Goal: Transaction & Acquisition: Purchase product/service

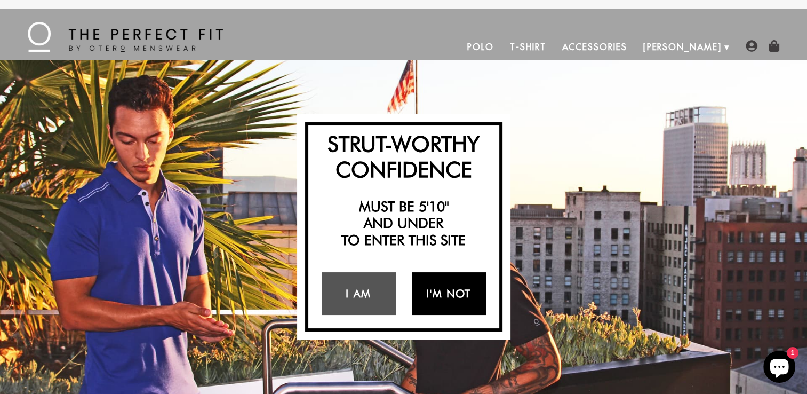
click at [450, 295] on link "I'm Not" at bounding box center [449, 293] width 74 height 43
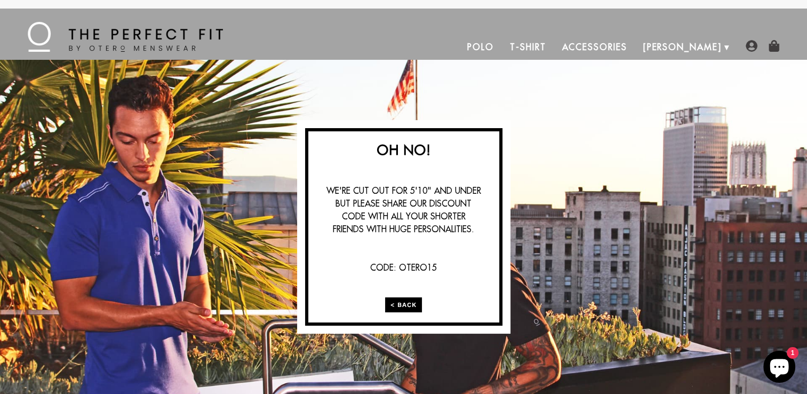
click at [400, 304] on link "< Back" at bounding box center [403, 304] width 37 height 15
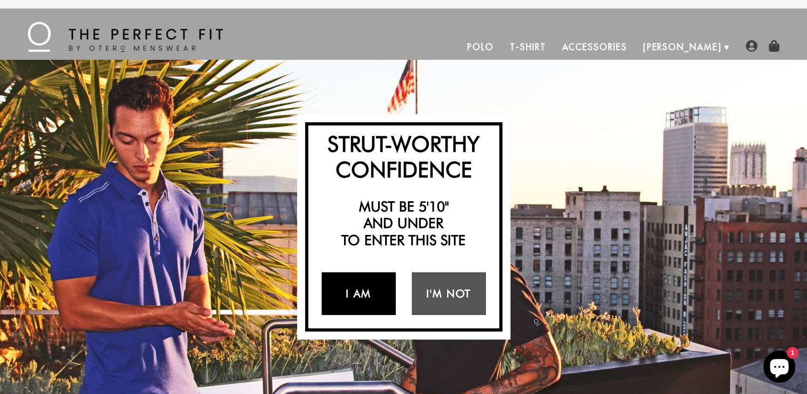
click at [365, 295] on link "I Am" at bounding box center [359, 293] width 74 height 43
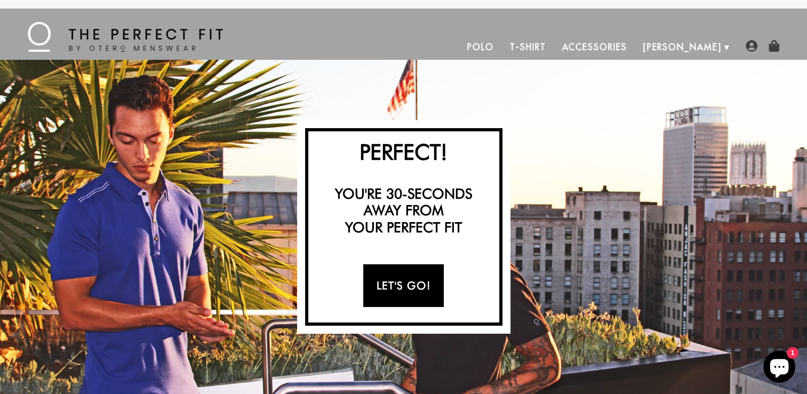
click at [387, 281] on link "Let's Go!" at bounding box center [403, 285] width 81 height 43
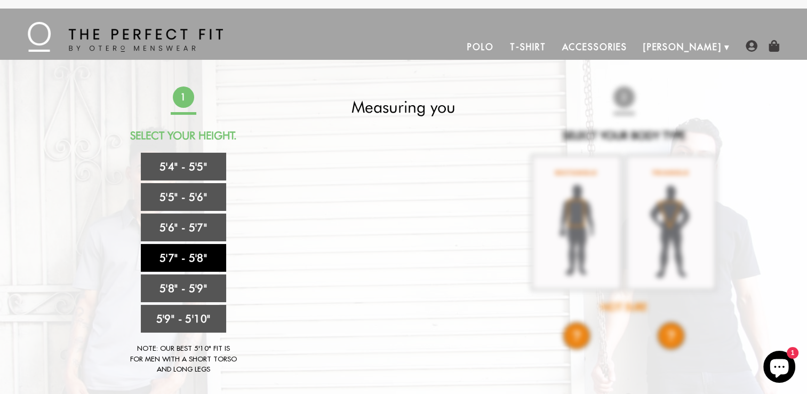
click at [185, 257] on link "5'7" - 5'8"" at bounding box center [183, 258] width 85 height 28
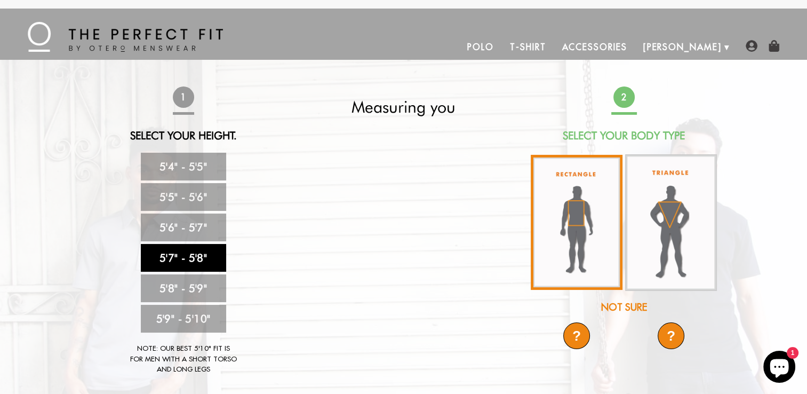
click at [576, 212] on img at bounding box center [577, 222] width 92 height 135
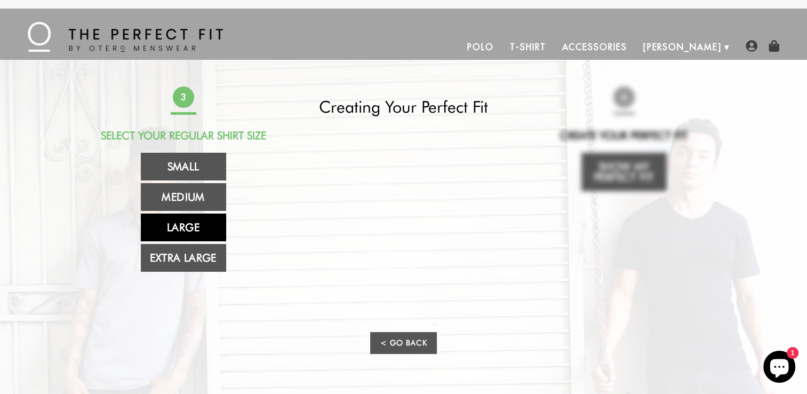
click at [182, 221] on link "Large" at bounding box center [183, 227] width 85 height 28
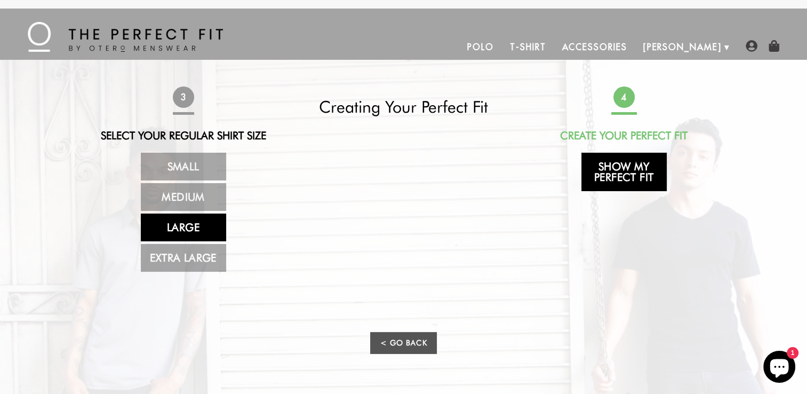
click at [629, 167] on link "Show My Perfect Fit" at bounding box center [623, 172] width 85 height 38
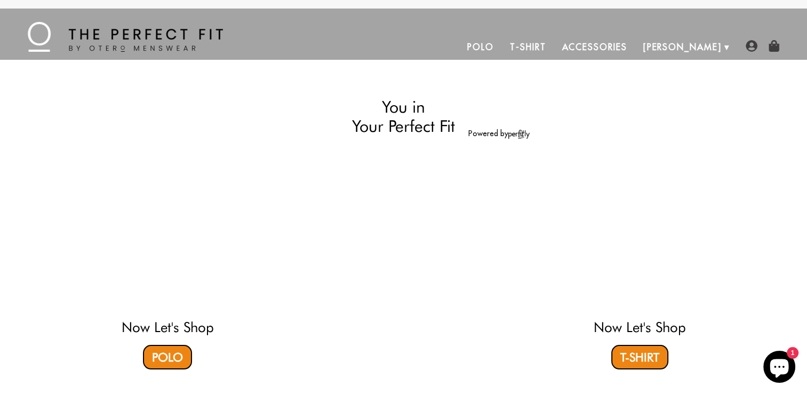
select select "57-58"
select select "L"
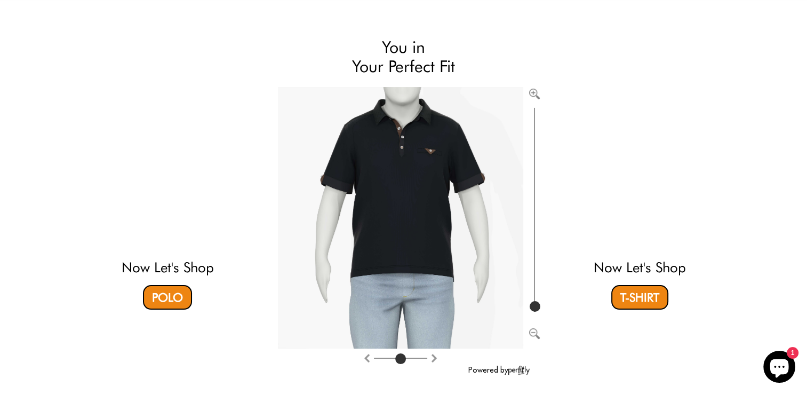
scroll to position [58, 0]
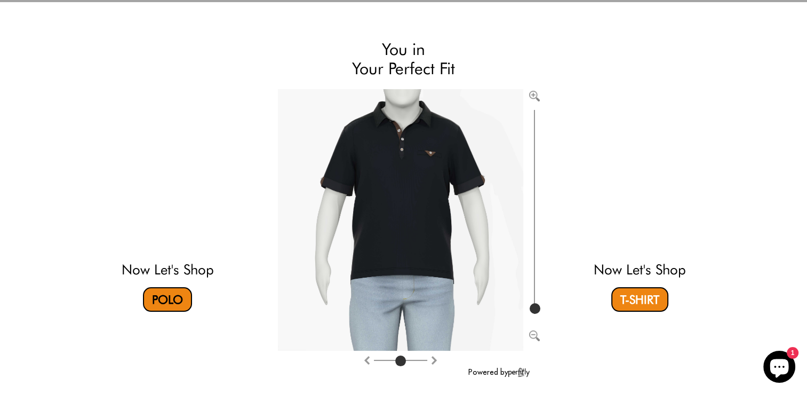
click at [165, 301] on link "Polo" at bounding box center [167, 299] width 49 height 25
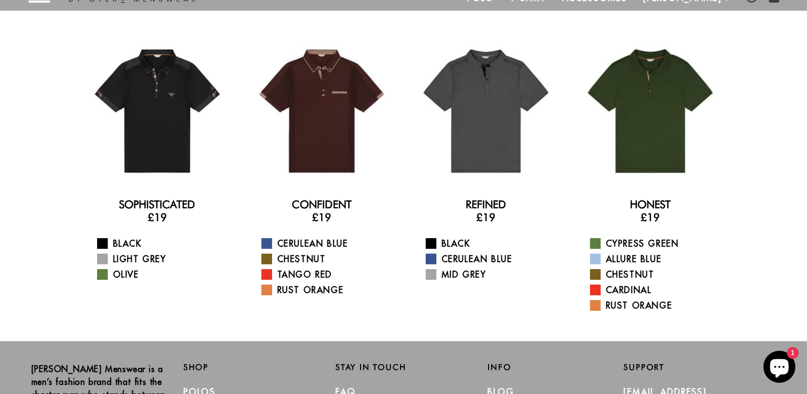
scroll to position [48, 0]
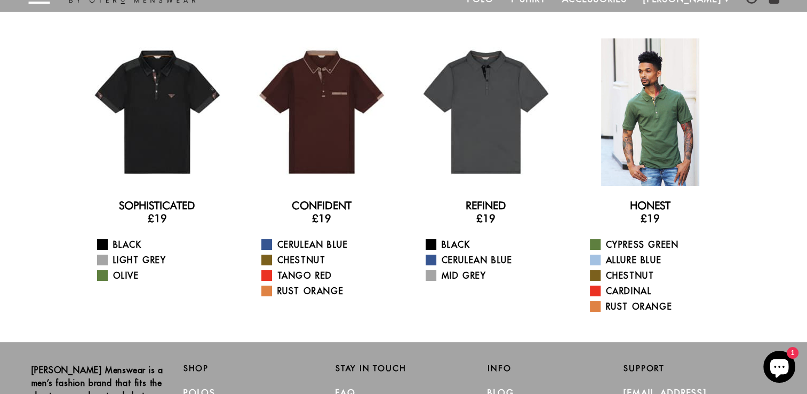
click at [665, 133] on div at bounding box center [650, 111] width 147 height 147
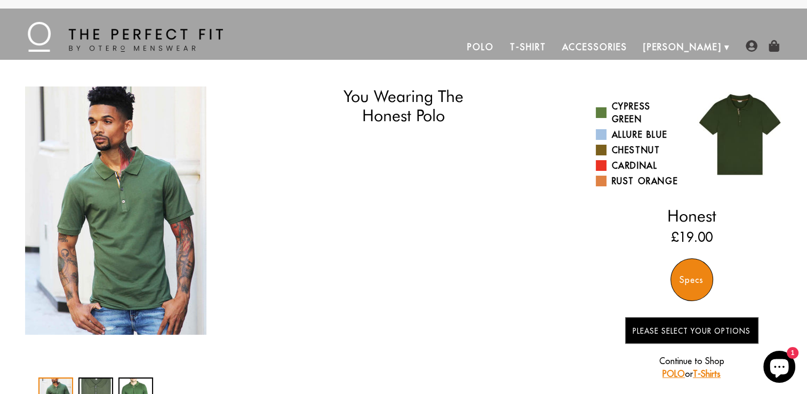
select select "57-58"
select select "L"
